Goal: Information Seeking & Learning: Learn about a topic

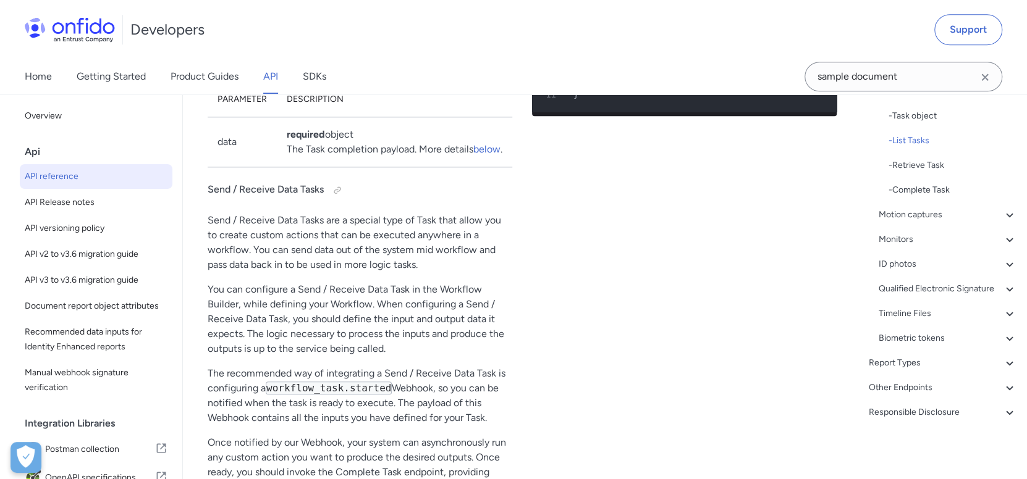
scroll to position [35229, 0]
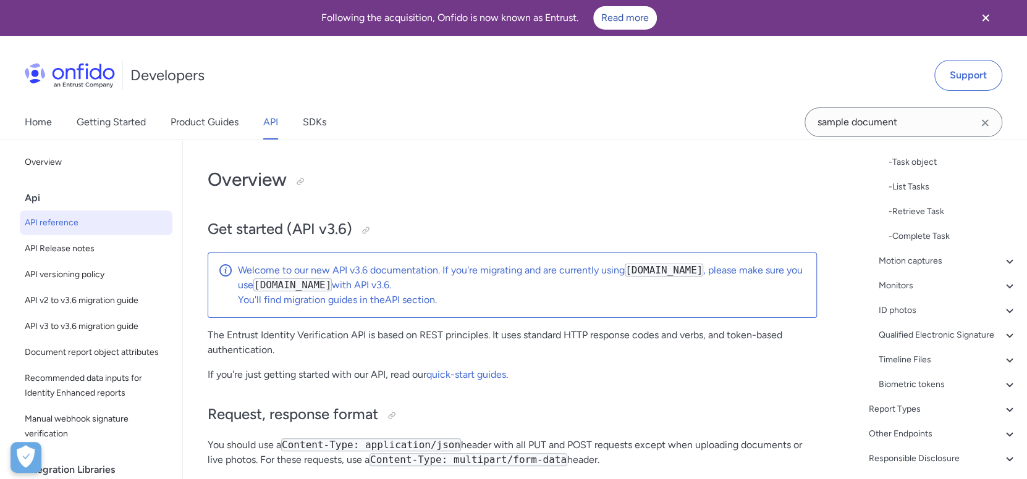
scroll to position [202, 0]
click at [567, 177] on h1 "Overview" at bounding box center [512, 179] width 609 height 25
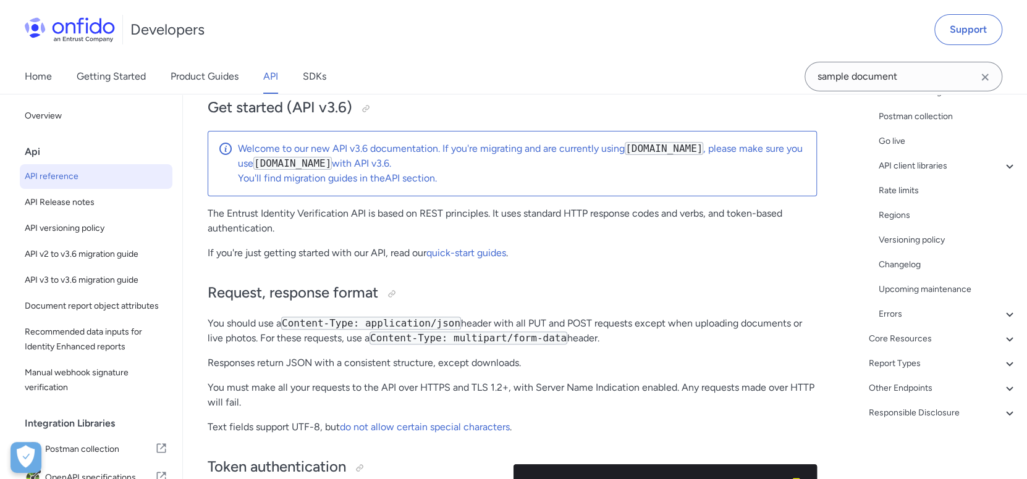
scroll to position [122, 0]
click at [927, 340] on div "Core Resources" at bounding box center [943, 339] width 148 height 15
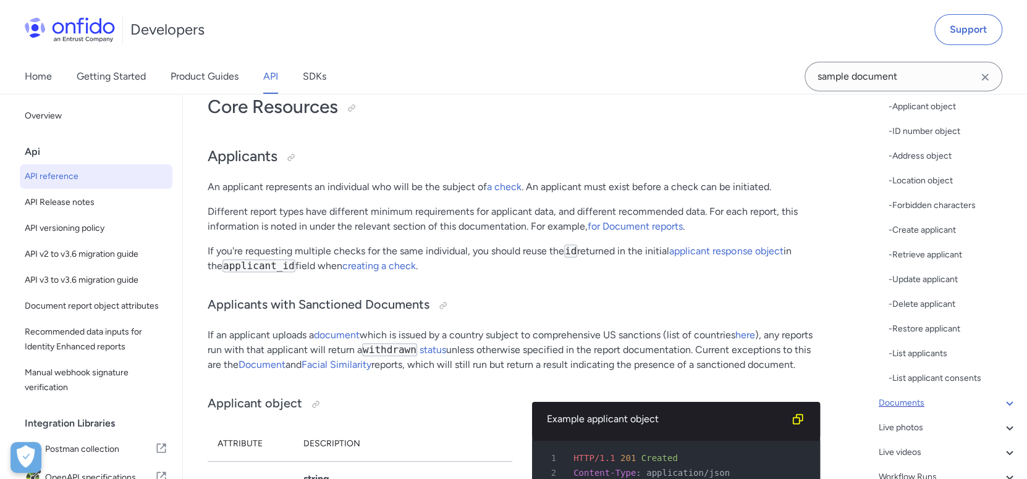
click at [919, 402] on div "Documents" at bounding box center [947, 403] width 138 height 15
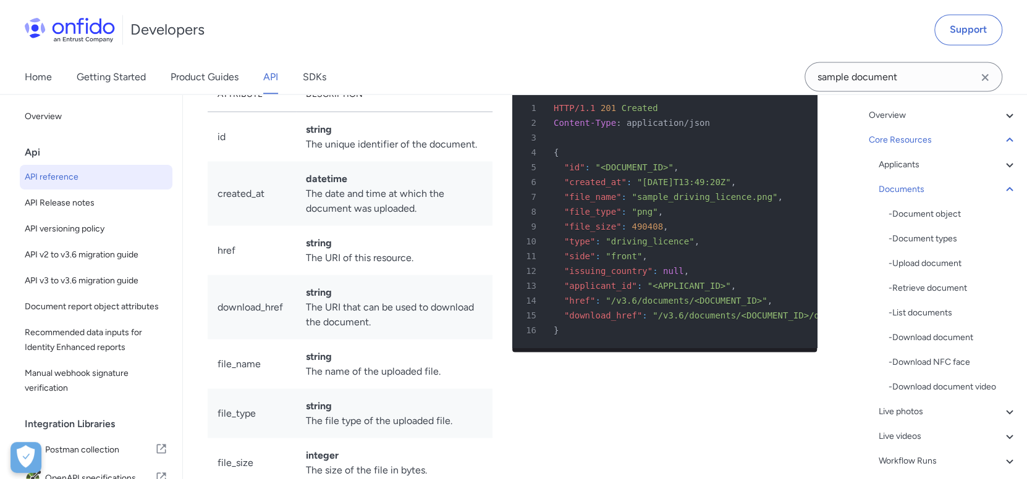
scroll to position [79, 0]
click at [916, 169] on div "Applicants" at bounding box center [947, 165] width 138 height 15
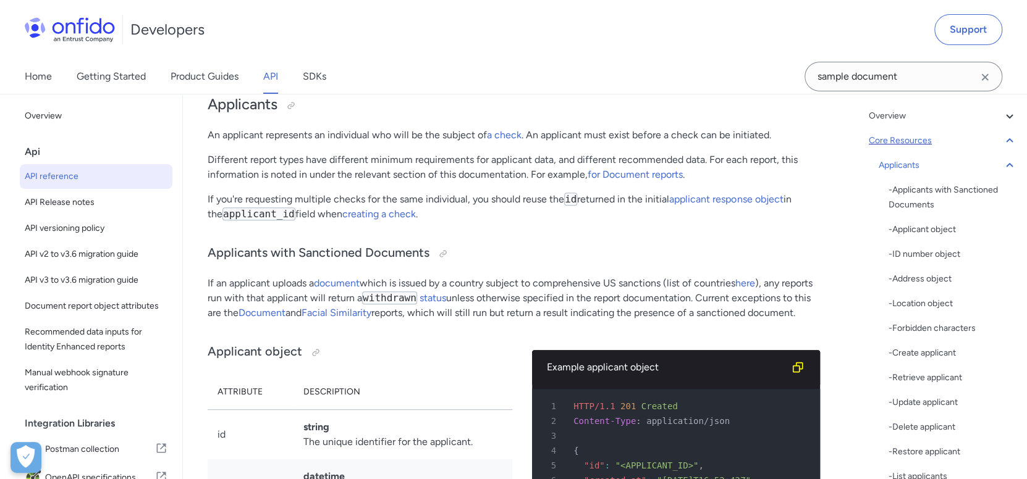
click at [923, 136] on div "Core Resources" at bounding box center [943, 140] width 148 height 15
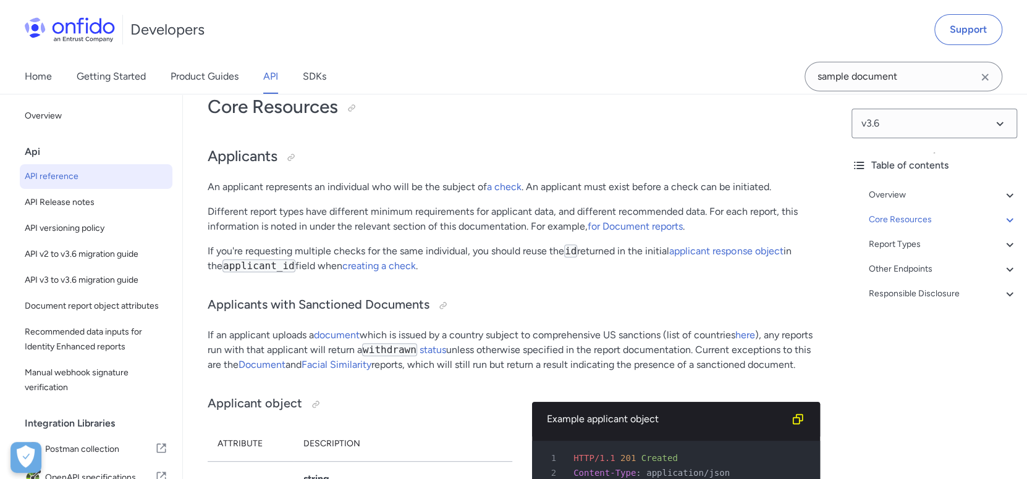
click at [954, 269] on div "Other Endpoints" at bounding box center [943, 269] width 148 height 15
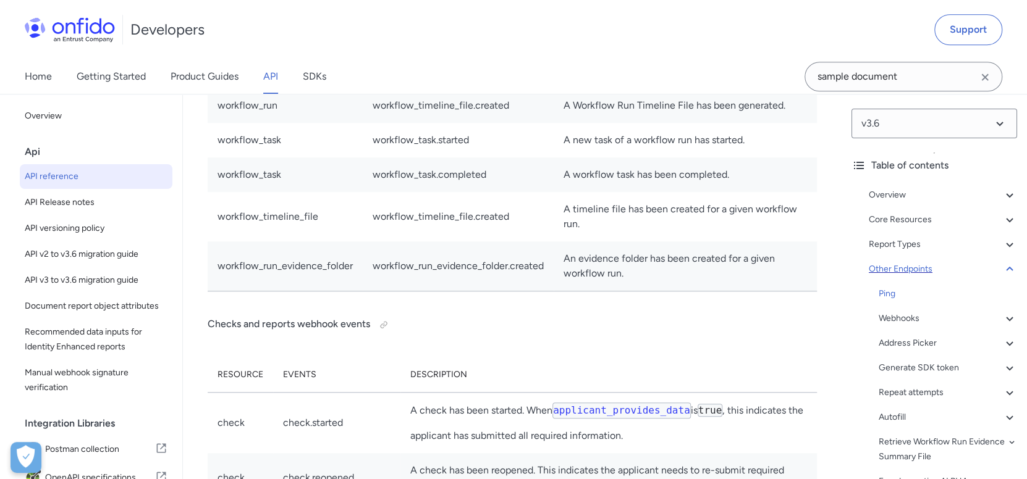
click at [928, 266] on div "Other Endpoints" at bounding box center [943, 269] width 148 height 15
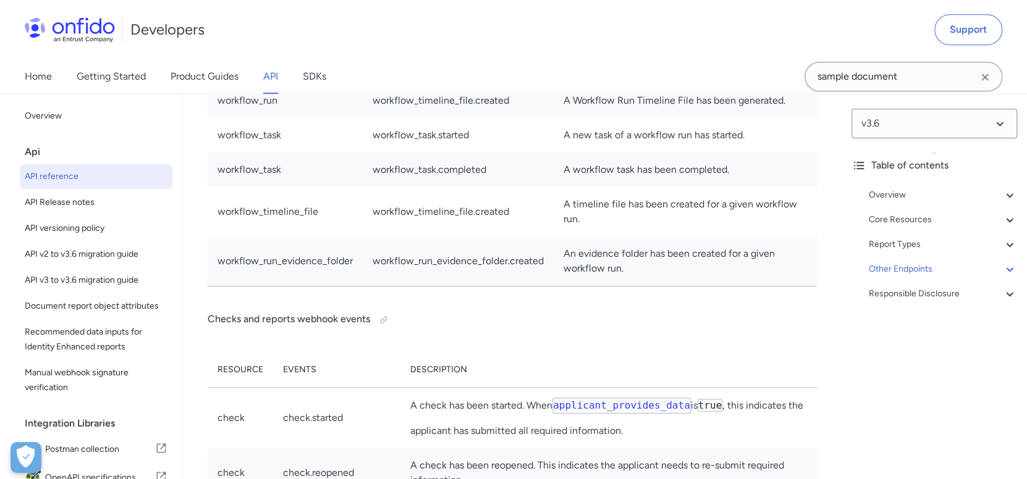
click at [936, 228] on div "Overview Get started (API v3.6) Request, response format Token authentication -…" at bounding box center [934, 247] width 166 height 128
click at [933, 239] on div "Report Types" at bounding box center [943, 244] width 148 height 15
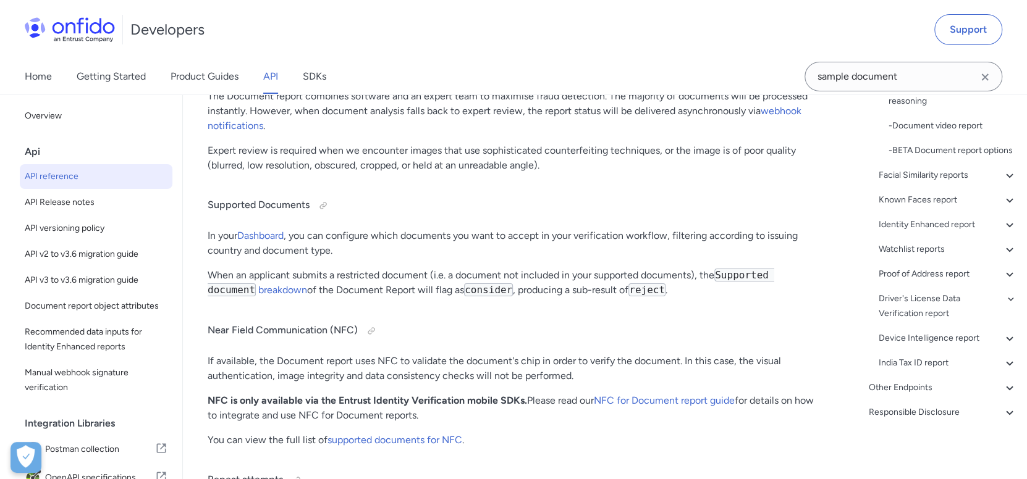
scroll to position [350, 0]
click at [948, 179] on div "Facial Similarity reports" at bounding box center [947, 175] width 138 height 15
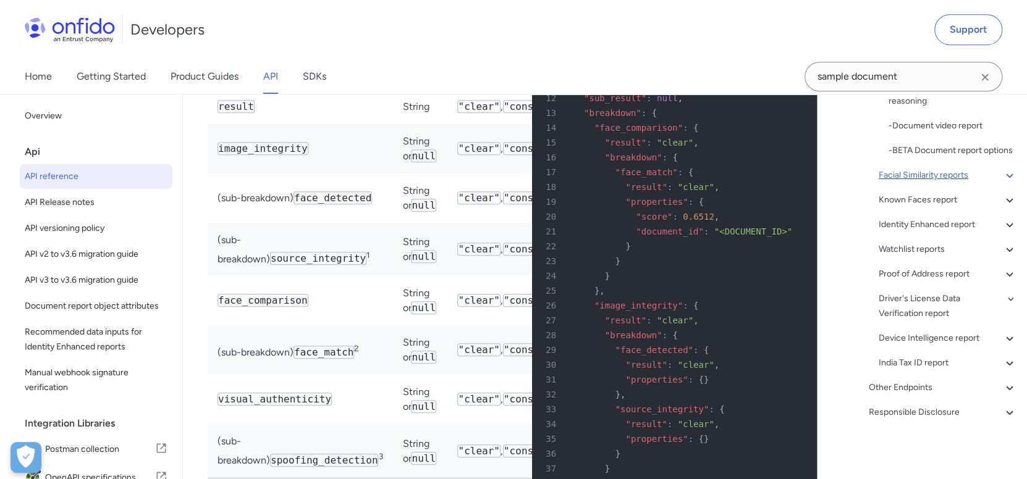
scroll to position [267, 0]
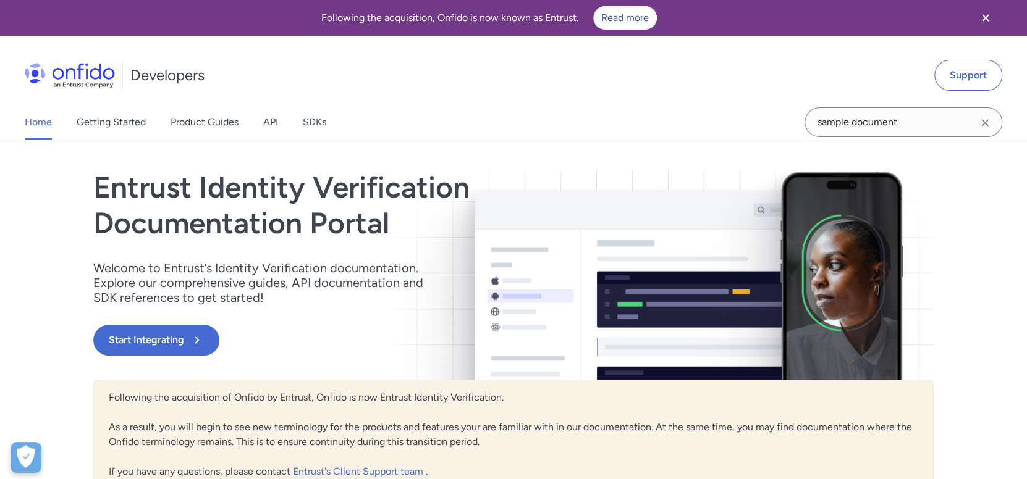
click at [583, 75] on div "Developers Support" at bounding box center [513, 75] width 1027 height 59
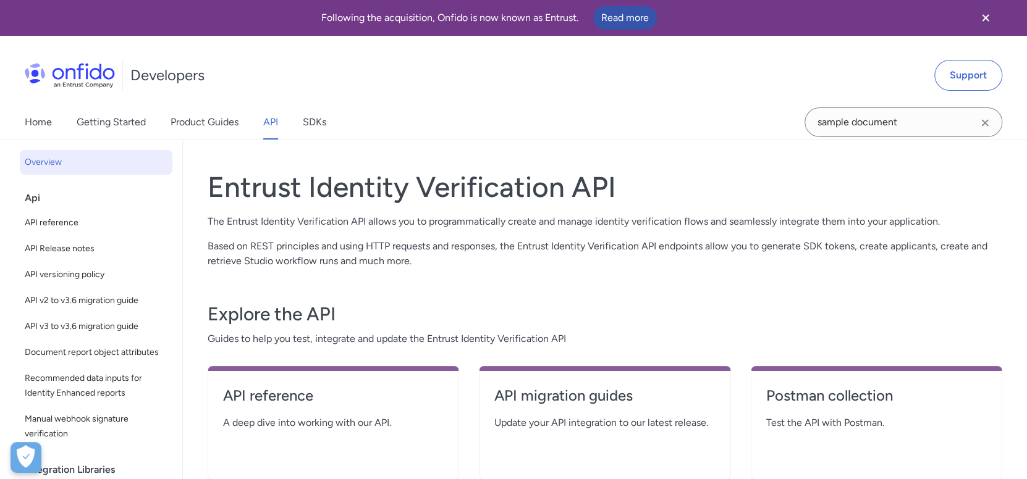
scroll to position [122, 0]
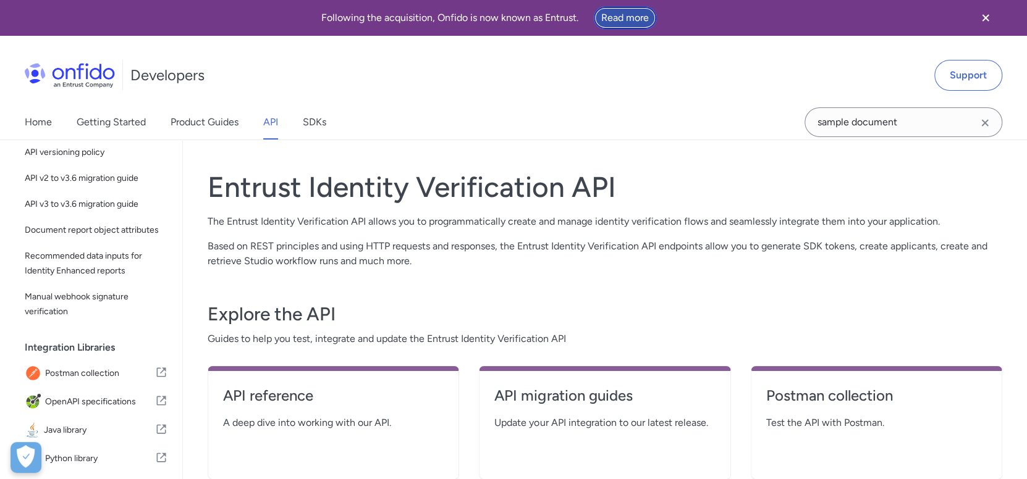
click at [631, 14] on link "Read more" at bounding box center [625, 17] width 64 height 23
click at [425, 196] on h1 "Entrust Identity Verification API" at bounding box center [605, 187] width 794 height 35
click at [360, 280] on div "Entrust Identity Verification API The Entrust Identity Verification API allows …" at bounding box center [605, 333] width 794 height 356
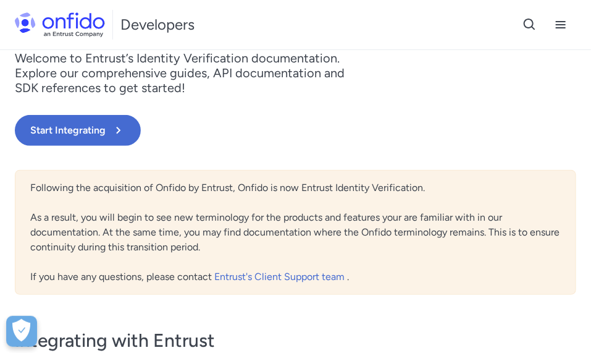
scroll to position [150, 0]
click at [384, 116] on link "Start Integrating" at bounding box center [211, 131] width 393 height 31
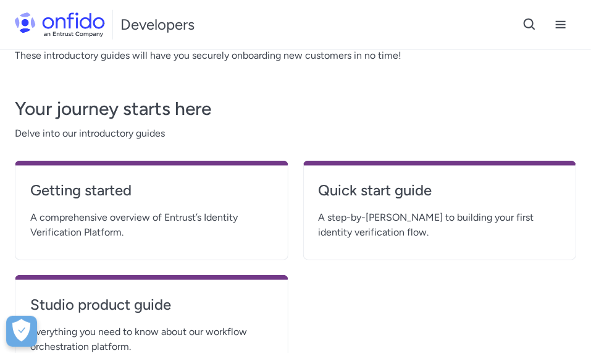
scroll to position [246, 0]
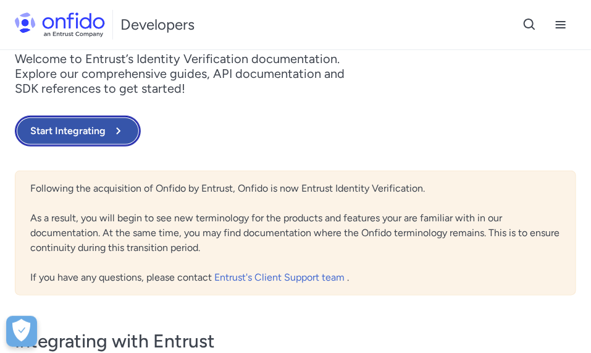
click at [90, 128] on button "Start Integrating" at bounding box center [78, 131] width 126 height 31
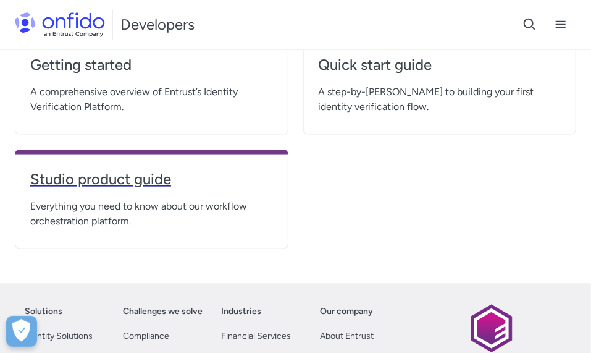
scroll to position [370, 0]
click at [93, 183] on h4 "Studio product guide" at bounding box center [151, 180] width 243 height 20
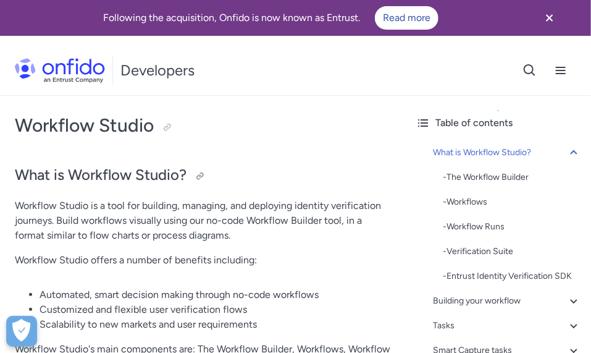
click at [292, 180] on h2 "What is Workflow Studio?" at bounding box center [203, 175] width 376 height 21
